Goal: Navigation & Orientation: Find specific page/section

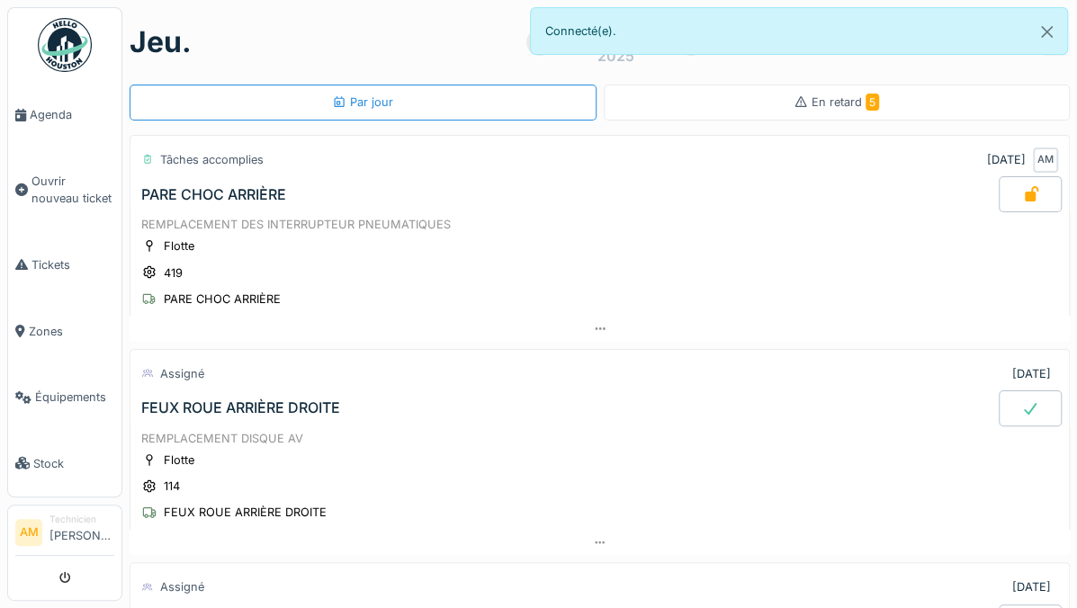
click at [32, 257] on span "Tickets" at bounding box center [73, 265] width 83 height 17
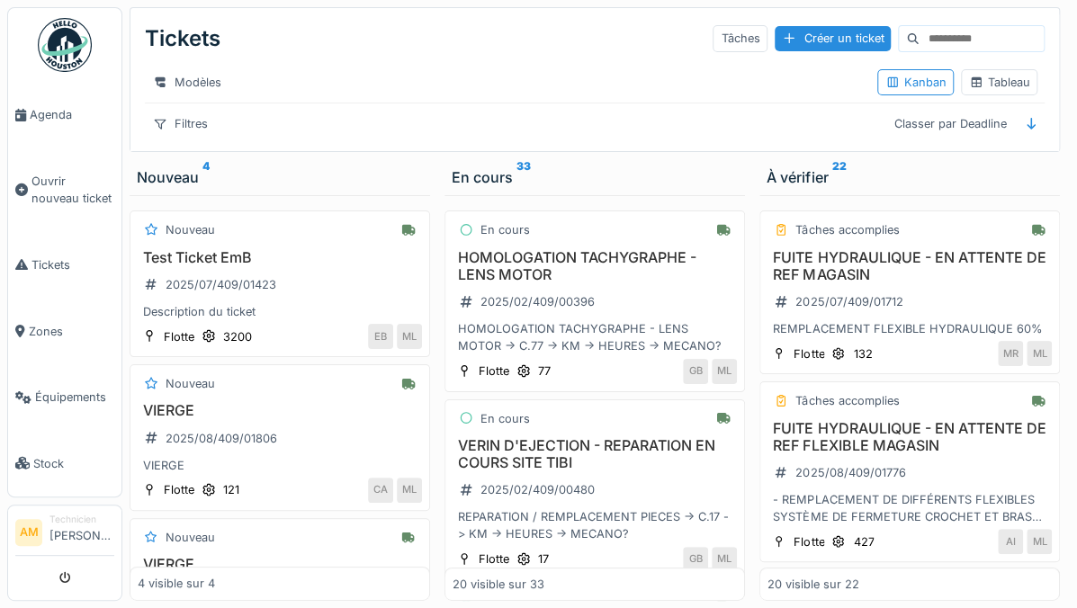
click at [54, 266] on link "Tickets" at bounding box center [64, 265] width 113 height 67
click at [66, 106] on span "Agenda" at bounding box center [72, 114] width 85 height 17
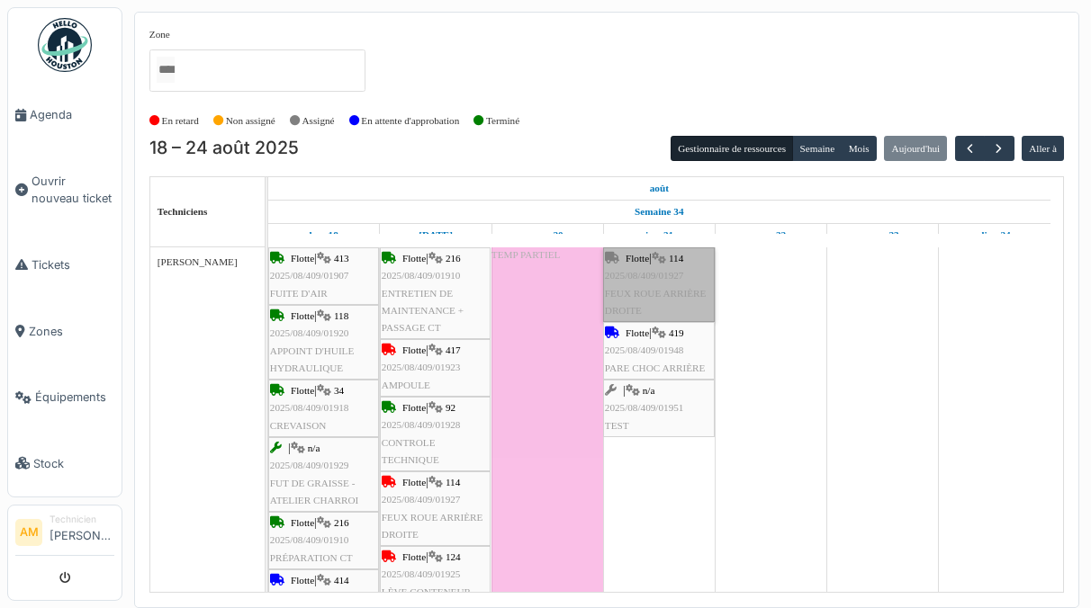
click at [661, 271] on link "Flotte | 114 2025/08/409/01927 FEUX ROUE ARRIÈRE DROITE" at bounding box center [659, 285] width 112 height 75
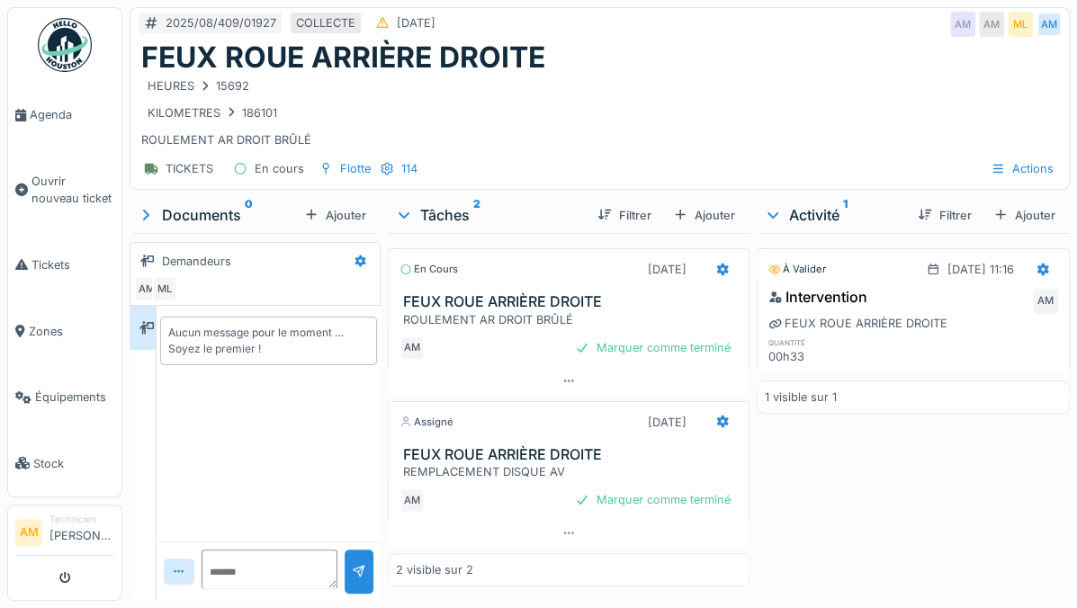
click at [1012, 211] on div "Ajouter" at bounding box center [1024, 215] width 77 height 24
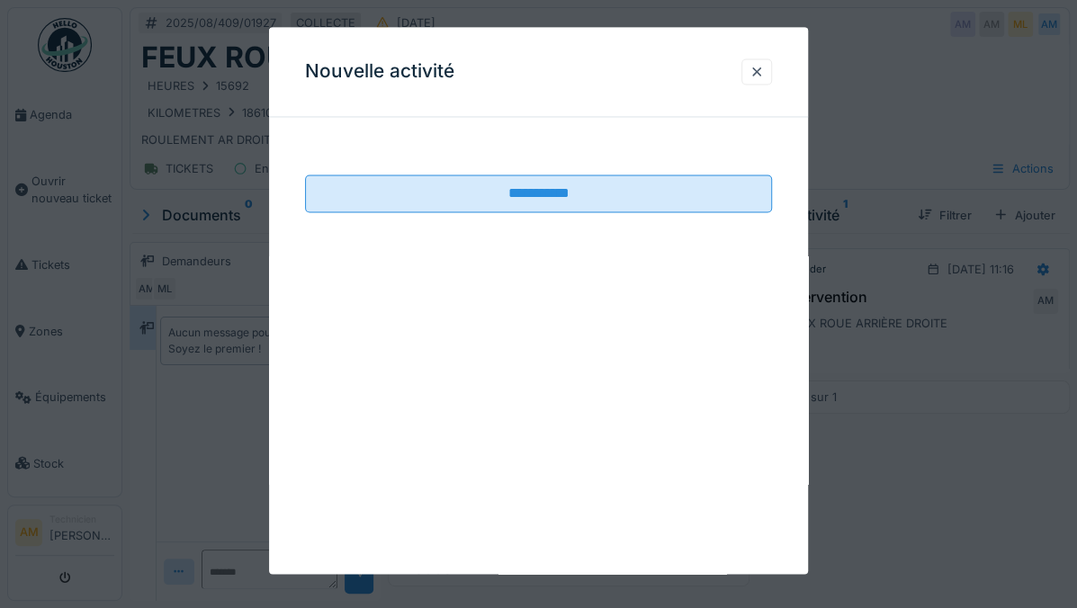
click at [759, 59] on div at bounding box center [757, 72] width 31 height 26
